Goal: Task Accomplishment & Management: Use online tool/utility

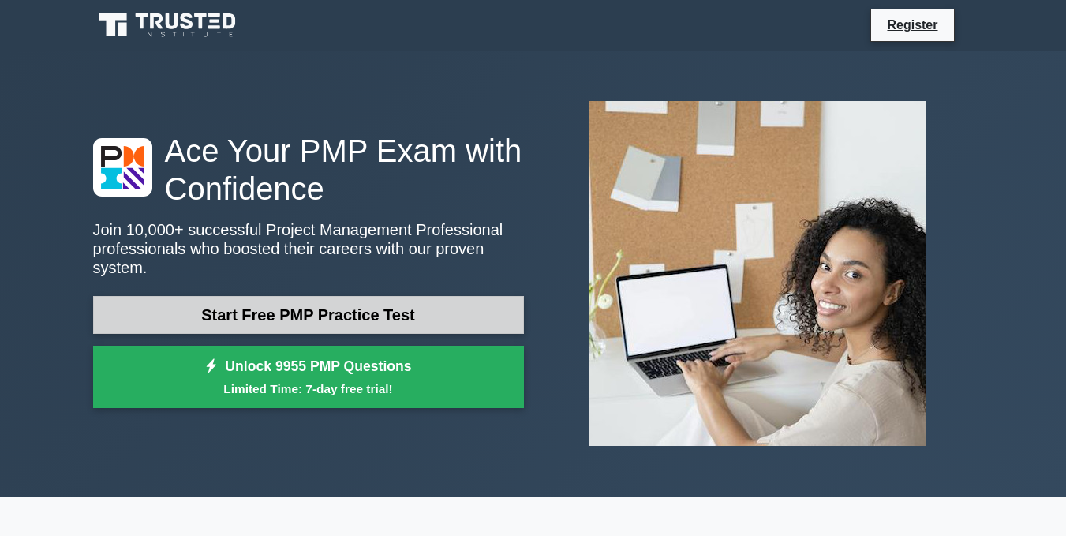
click at [468, 321] on link "Start Free PMP Practice Test" at bounding box center [308, 315] width 431 height 38
